Goal: Transaction & Acquisition: Purchase product/service

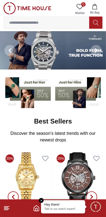
click at [62, 24] on input at bounding box center [47, 22] width 86 height 11
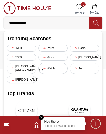
type input "**********"
click at [94, 23] on icon at bounding box center [96, 23] width 6 height 6
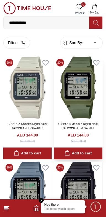
click at [82, 97] on img at bounding box center [78, 88] width 48 height 62
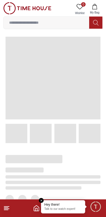
click at [41, 200] on em "Close tooltip" at bounding box center [41, 200] width 5 height 5
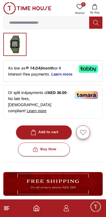
scroll to position [157, 0]
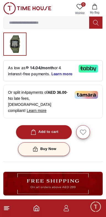
click at [52, 146] on div "Buy Now" at bounding box center [43, 149] width 25 height 6
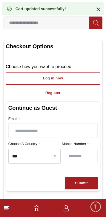
click at [47, 153] on div at bounding box center [51, 156] width 14 height 8
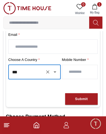
scroll to position [89, 0]
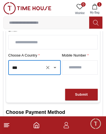
click at [55, 67] on icon "Open" at bounding box center [55, 67] width 3 height 1
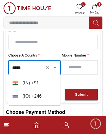
click at [22, 82] on li "( IN ) + 91" at bounding box center [34, 82] width 52 height 13
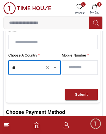
type input "**"
click at [74, 65] on input "number" at bounding box center [79, 68] width 35 height 14
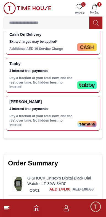
scroll to position [221, 0]
